Goal: Information Seeking & Learning: Learn about a topic

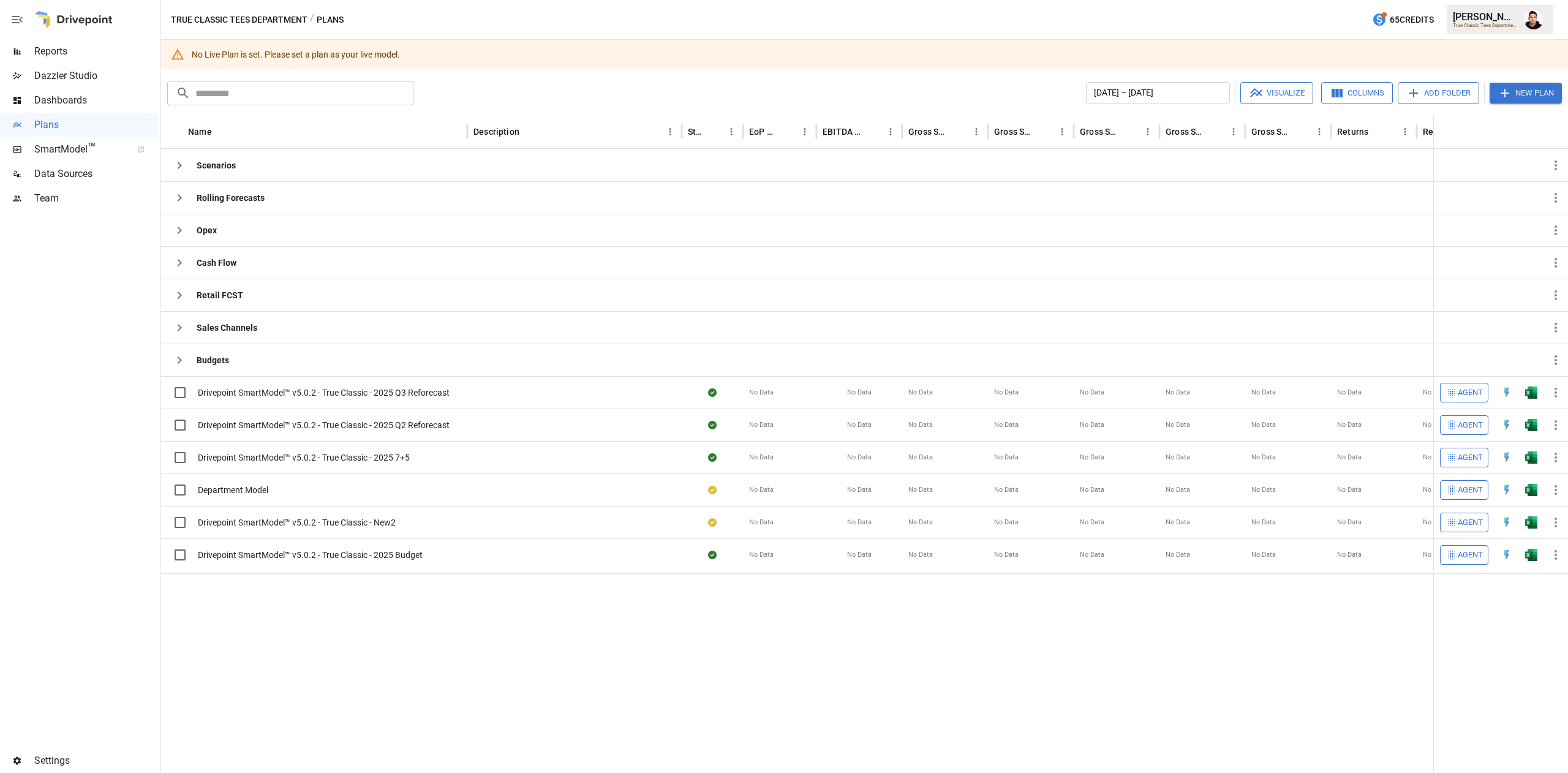
click at [67, 202] on span "Team" at bounding box center [96, 198] width 124 height 15
